Goal: Use online tool/utility: Utilize a website feature to perform a specific function

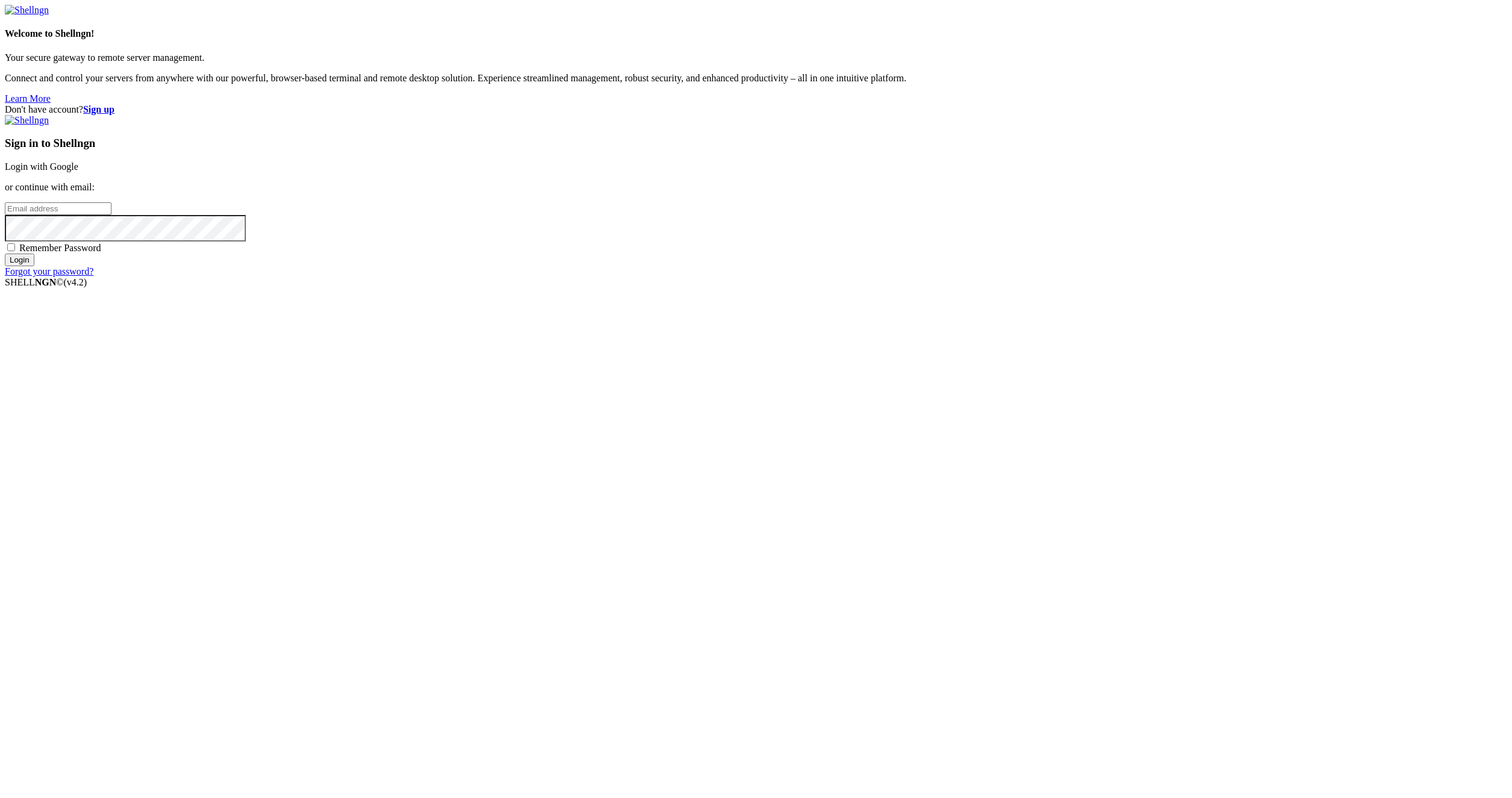
click at [79, 172] on link "Login with Google" at bounding box center [41, 166] width 73 height 10
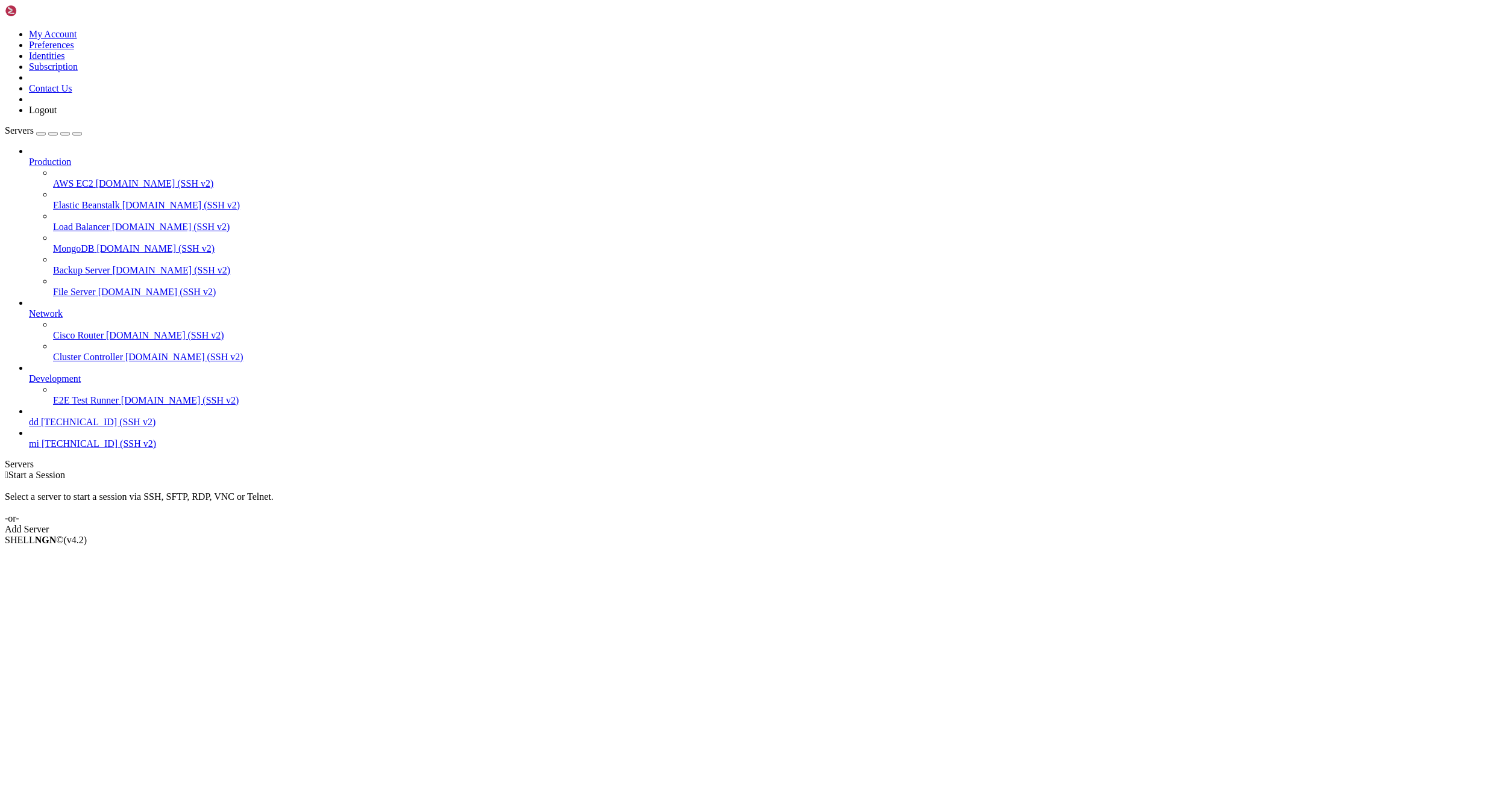
click at [29, 438] on icon at bounding box center [29, 438] width 0 height 0
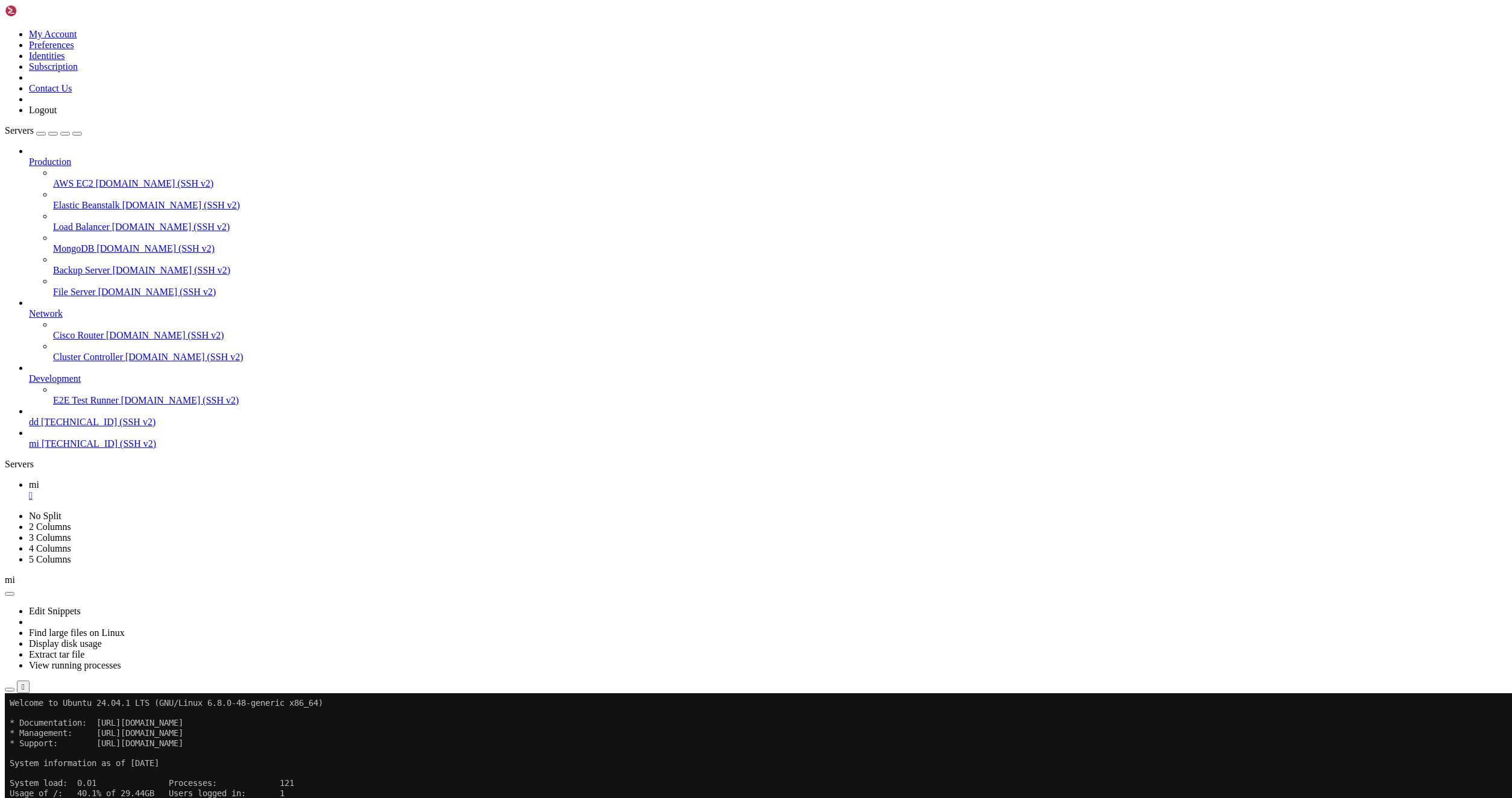
click at [196, 586] on div "Edit Snippets Find large files on Linux Display disk usage Extract tar file Vie…" at bounding box center [756, 639] width 1502 height 108
click at [15, 688] on button "button" at bounding box center [9, 689] width 9 height 3
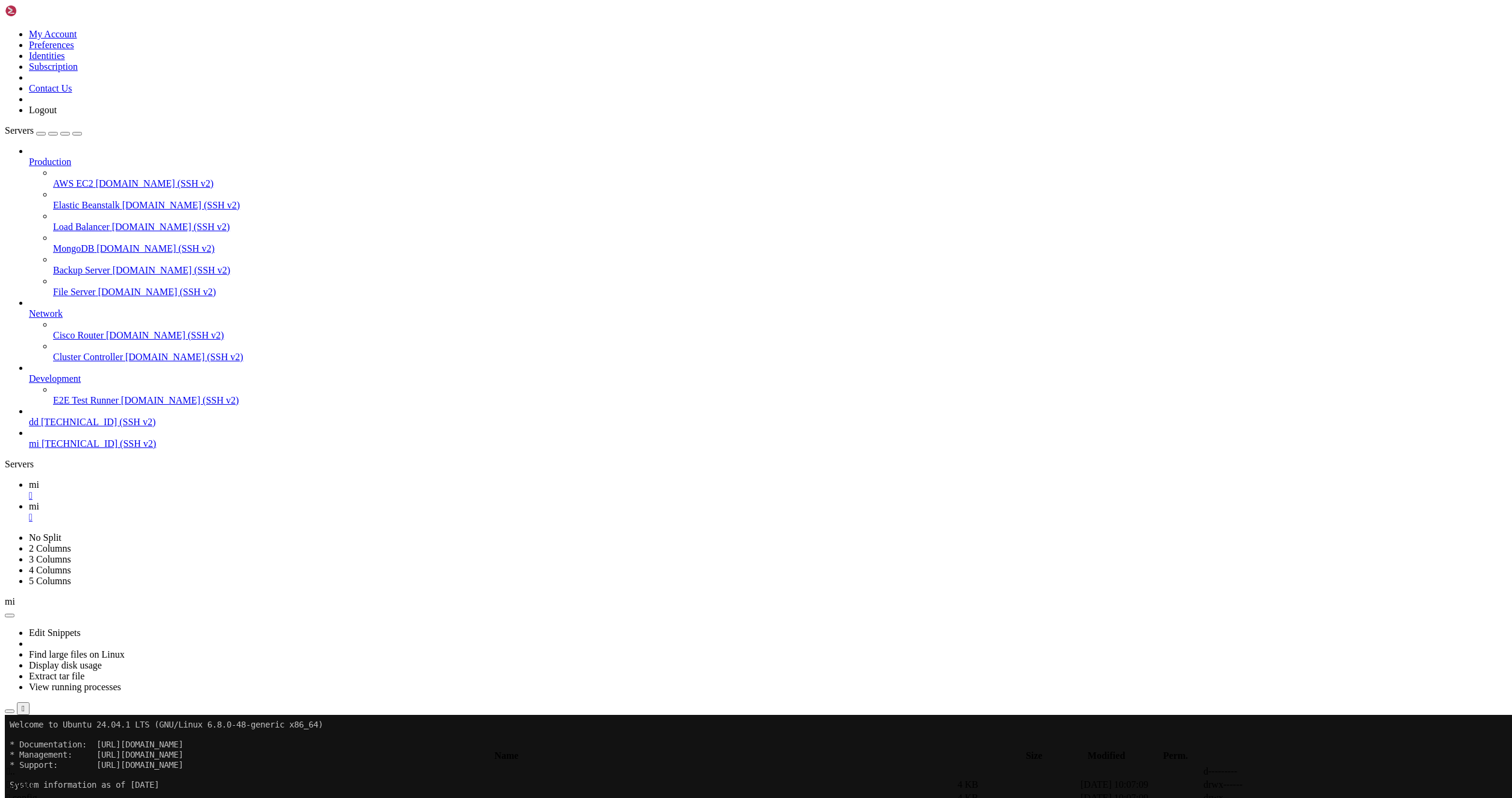
type input "/root/LinkQuest"
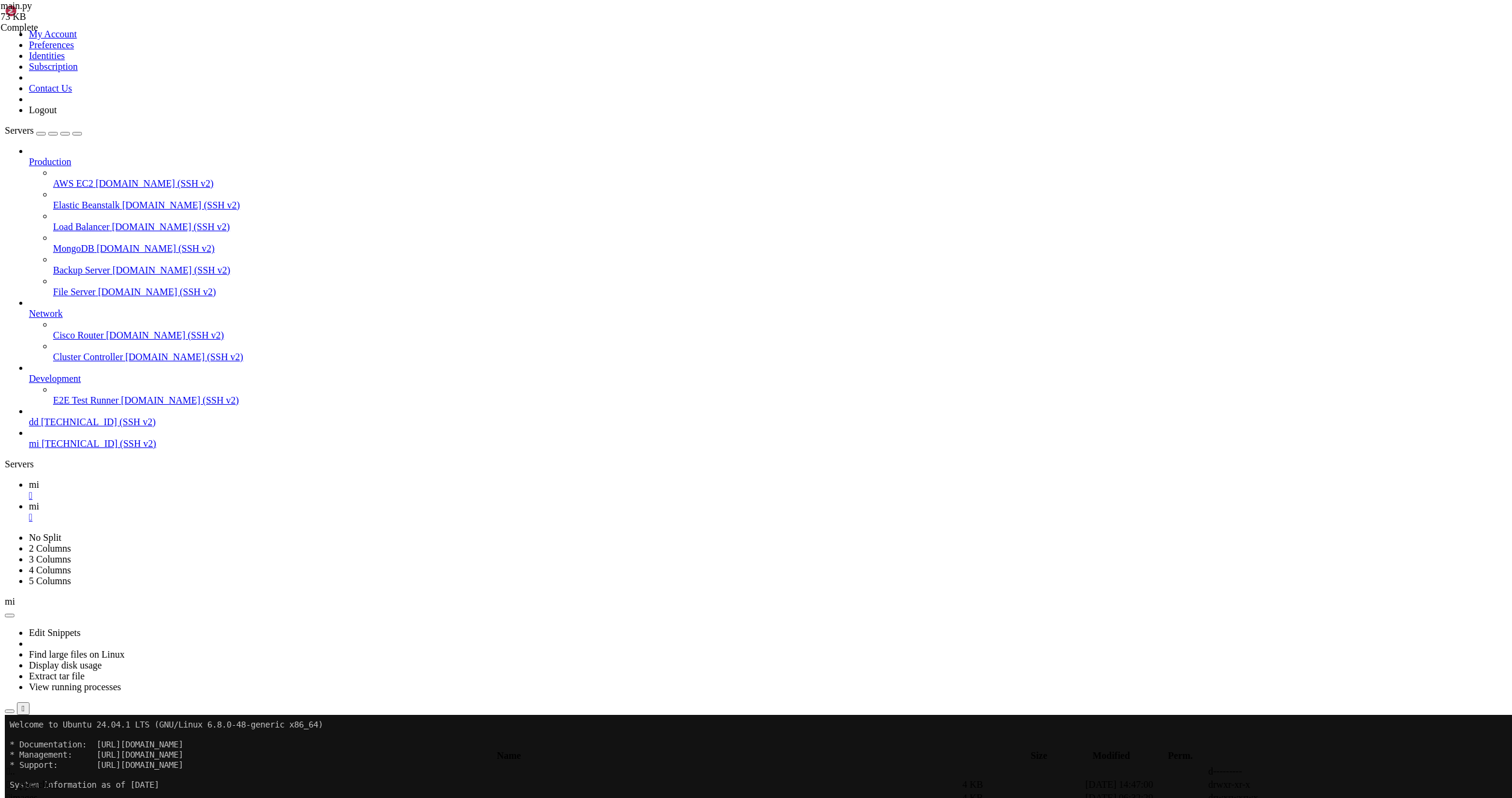
type textarea "INVALID_URL_TEXT,"
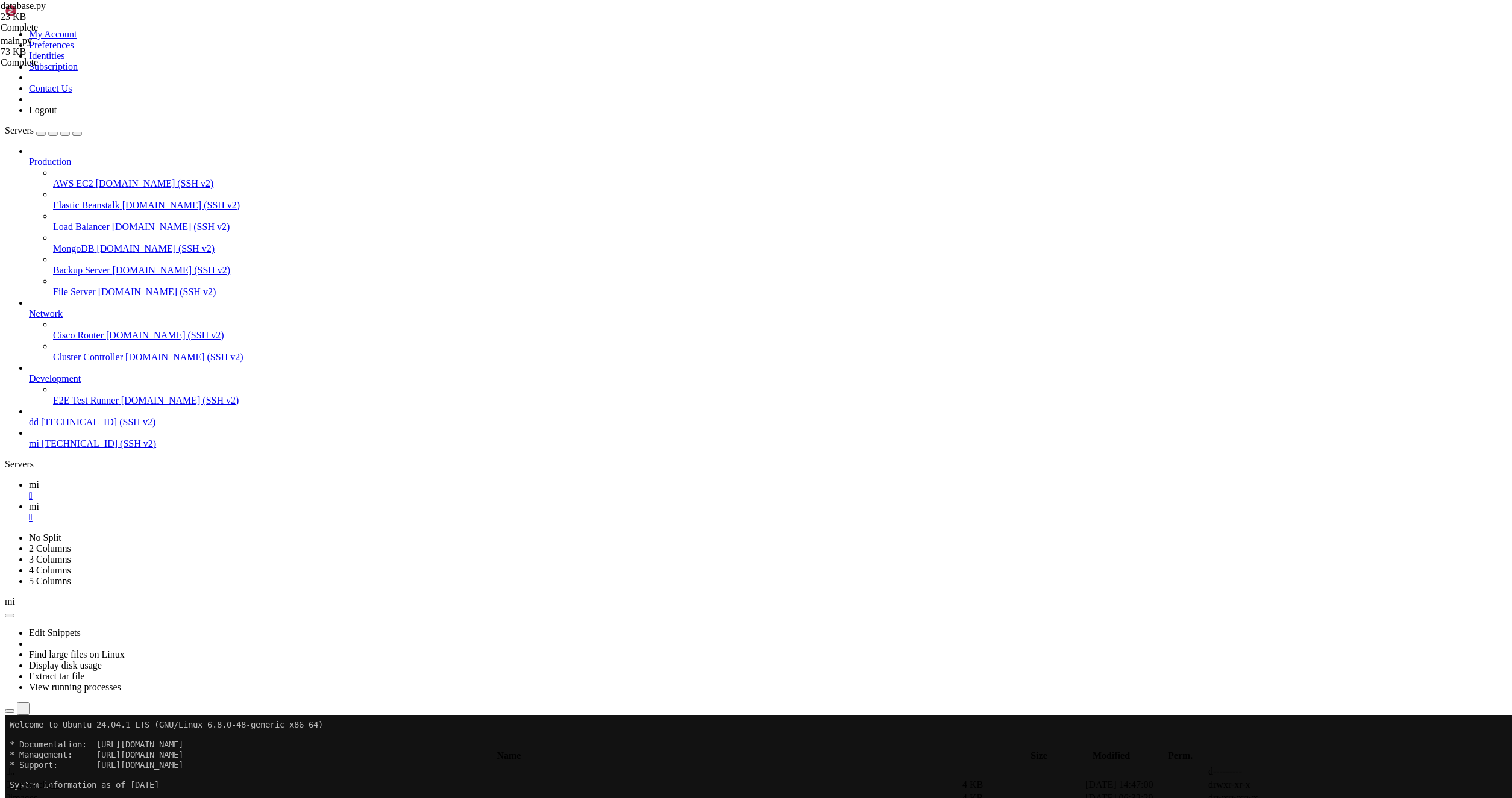
type textarea "await db.commit() return cursor.rowcount > 0"
click at [165, 480] on link "mi " at bounding box center [768, 490] width 1478 height 22
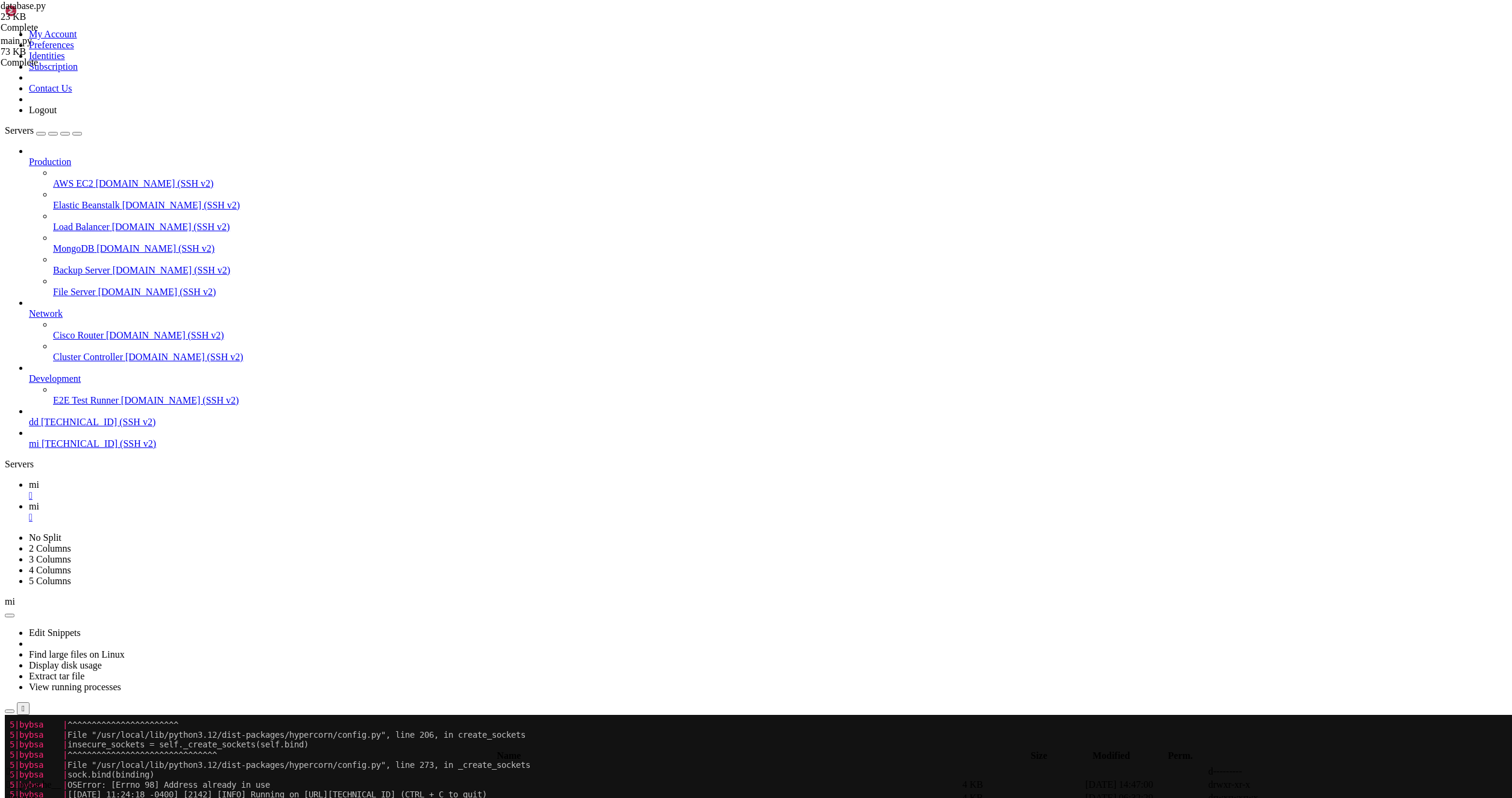
scroll to position [982, 0]
drag, startPoint x: 347, startPoint y: 1101, endPoint x: 268, endPoint y: 1106, distance: 79.2
drag, startPoint x: 350, startPoint y: 1104, endPoint x: 280, endPoint y: 1105, distance: 70.0
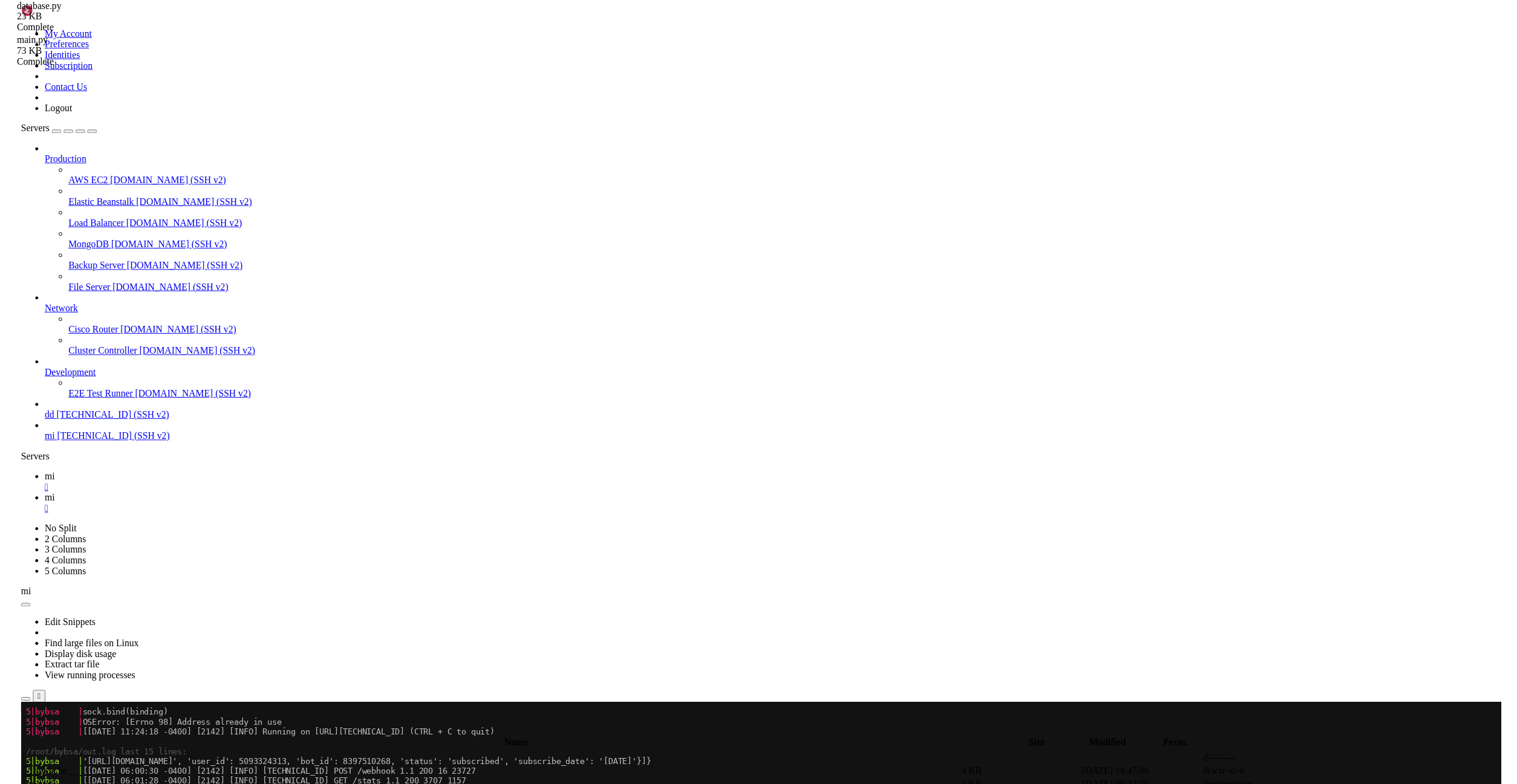
scroll to position [1035, 0]
